Goal: Navigation & Orientation: Find specific page/section

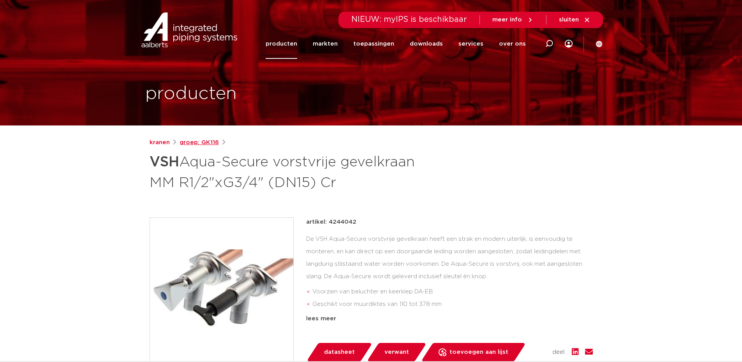
click at [198, 141] on link "groep: GK116" at bounding box center [199, 142] width 39 height 9
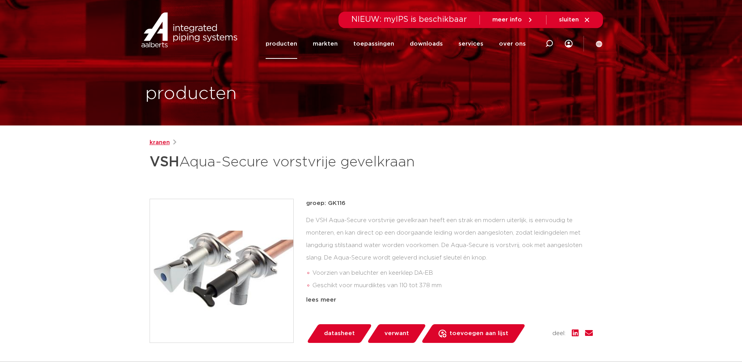
click at [164, 142] on link "kranen" at bounding box center [160, 142] width 20 height 9
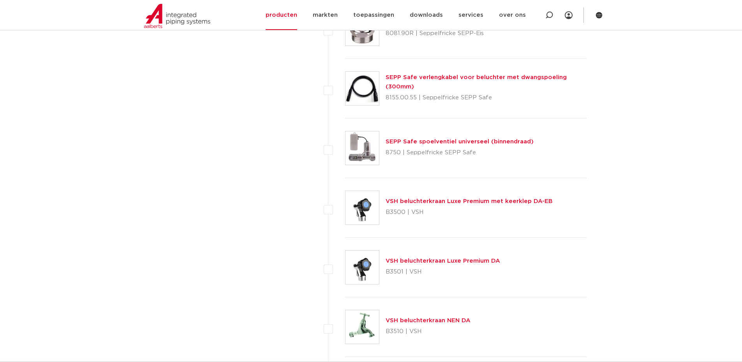
scroll to position [2376, 0]
